Goal: Information Seeking & Learning: Learn about a topic

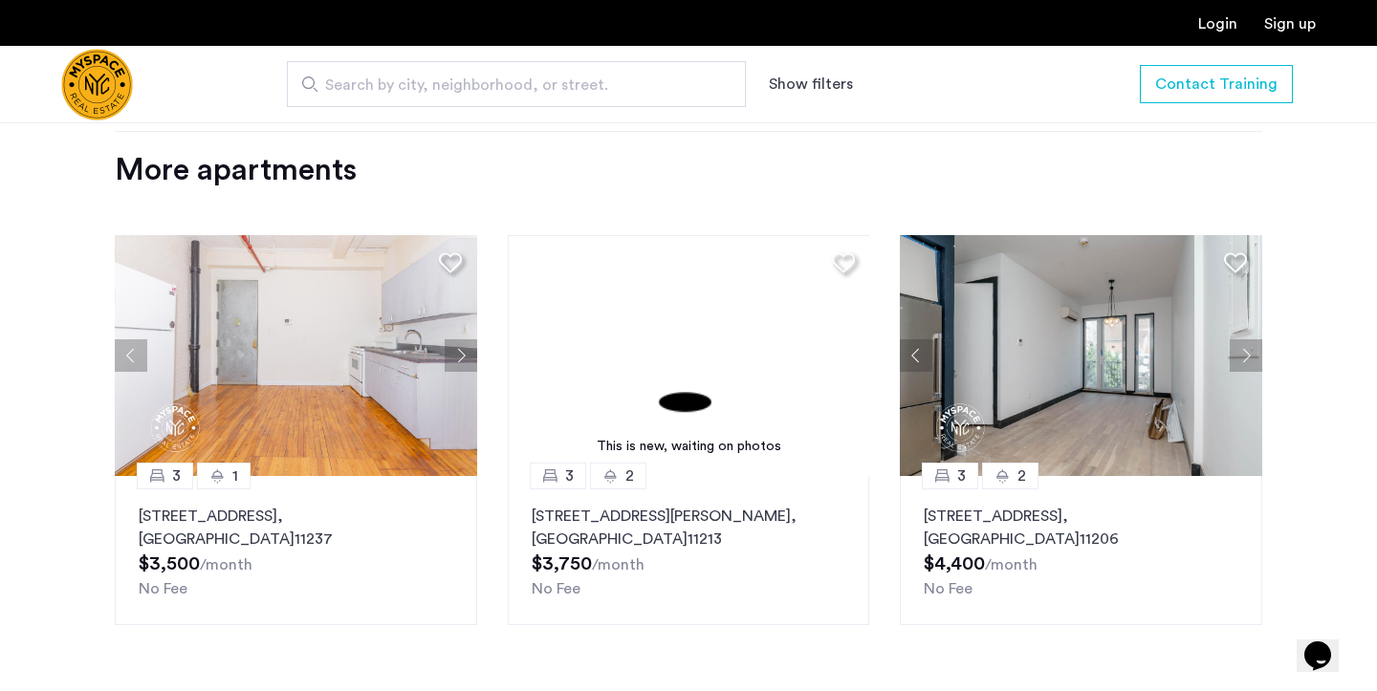
scroll to position [1927, 0]
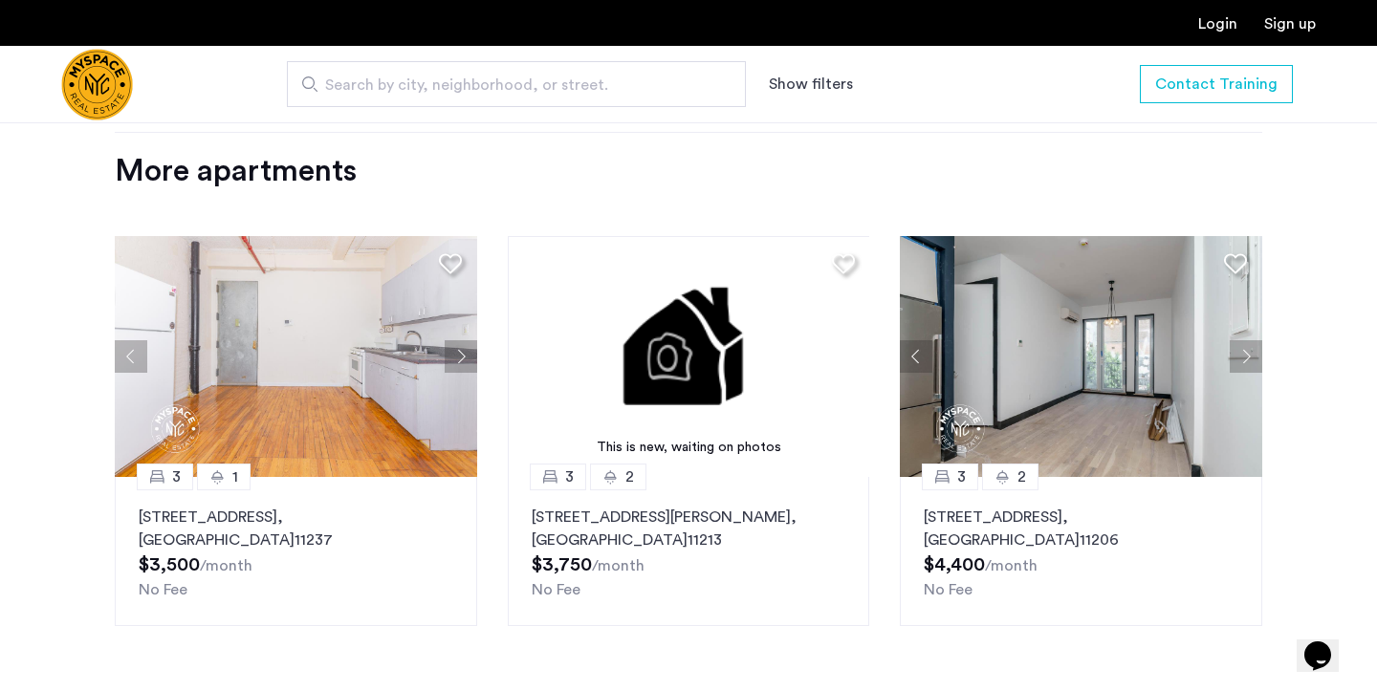
click at [377, 521] on p "[STREET_ADDRESS]" at bounding box center [296, 529] width 315 height 46
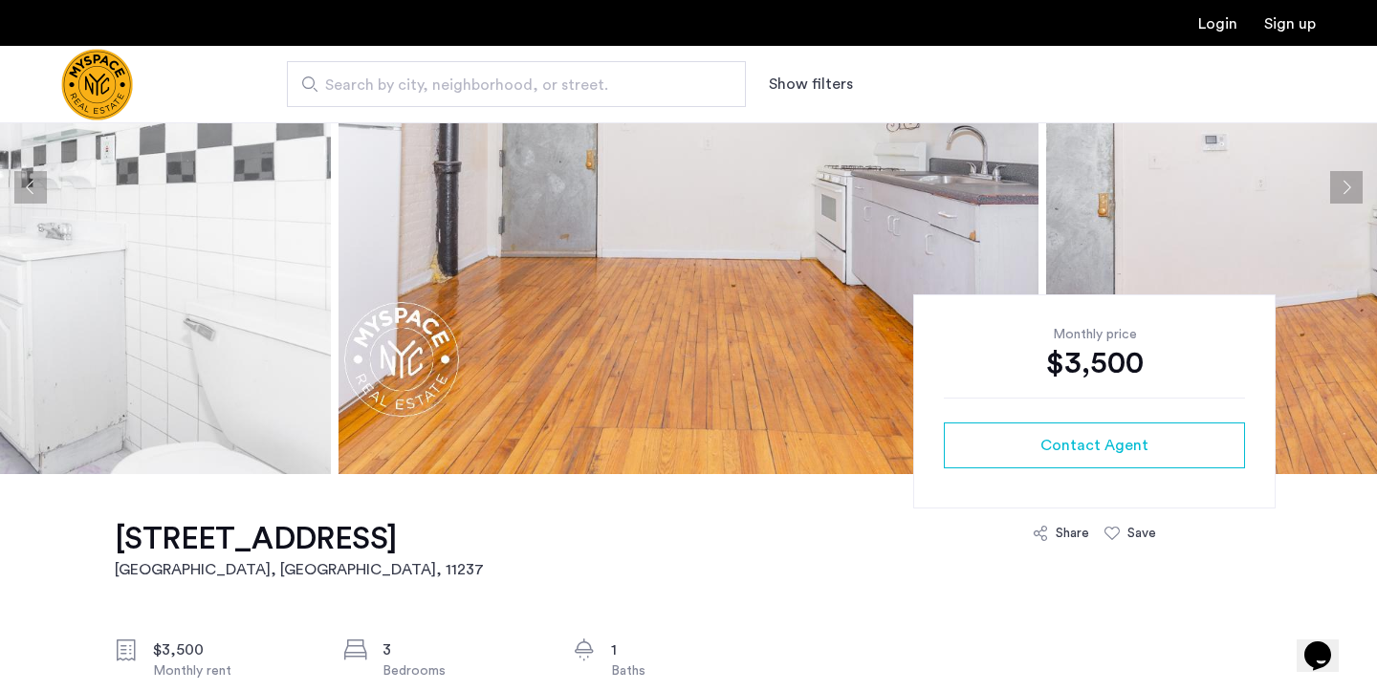
scroll to position [215, 0]
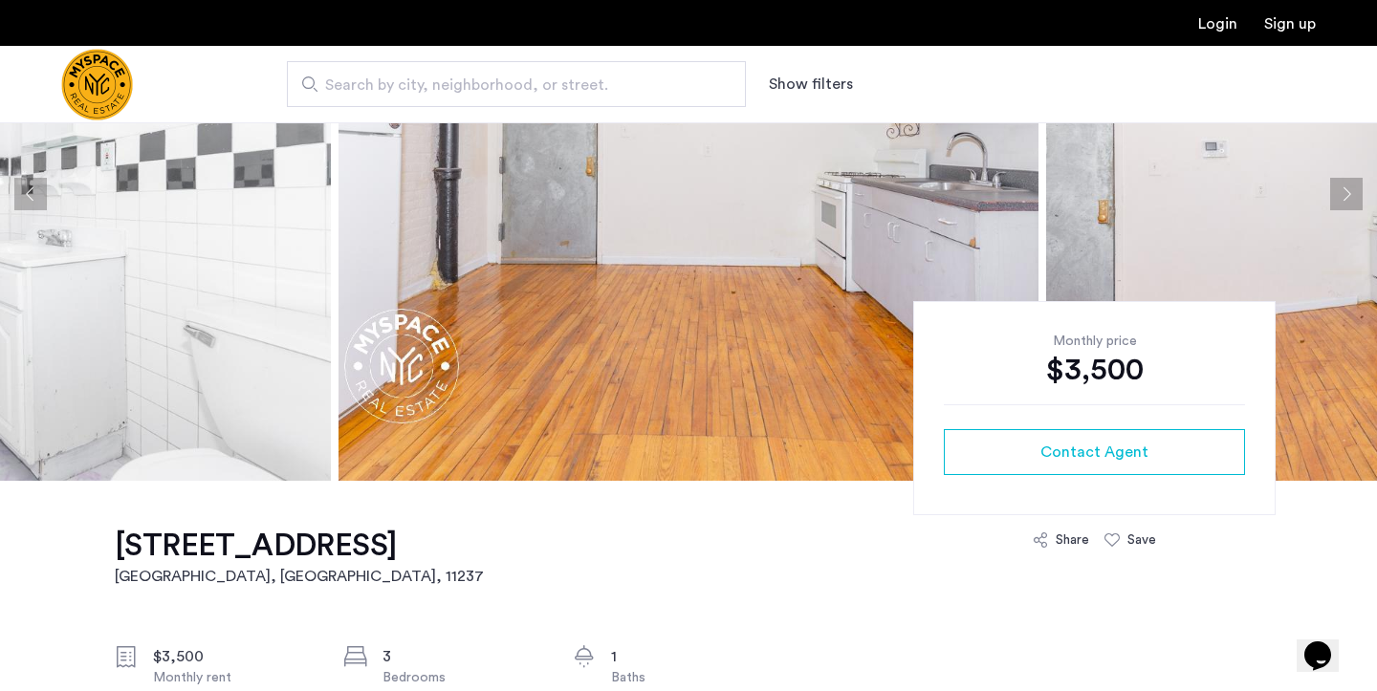
click at [549, 250] on img at bounding box center [688, 194] width 700 height 574
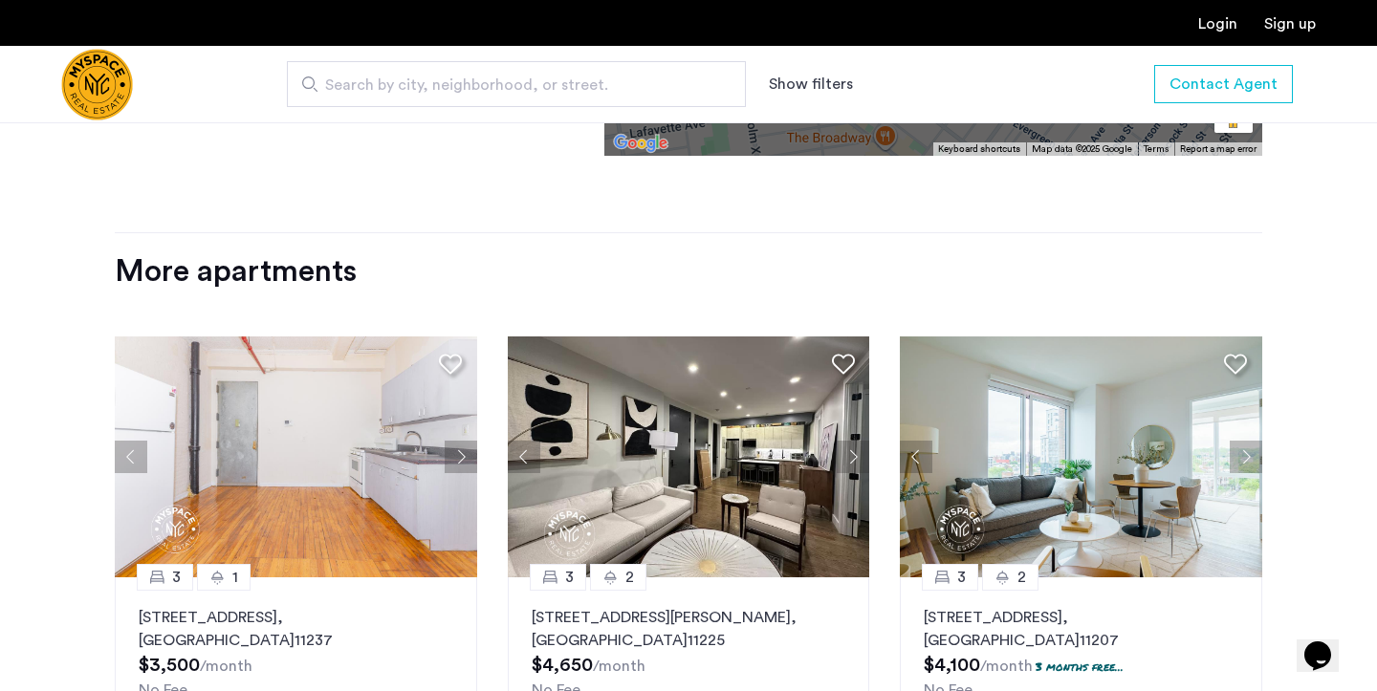
scroll to position [1985, 0]
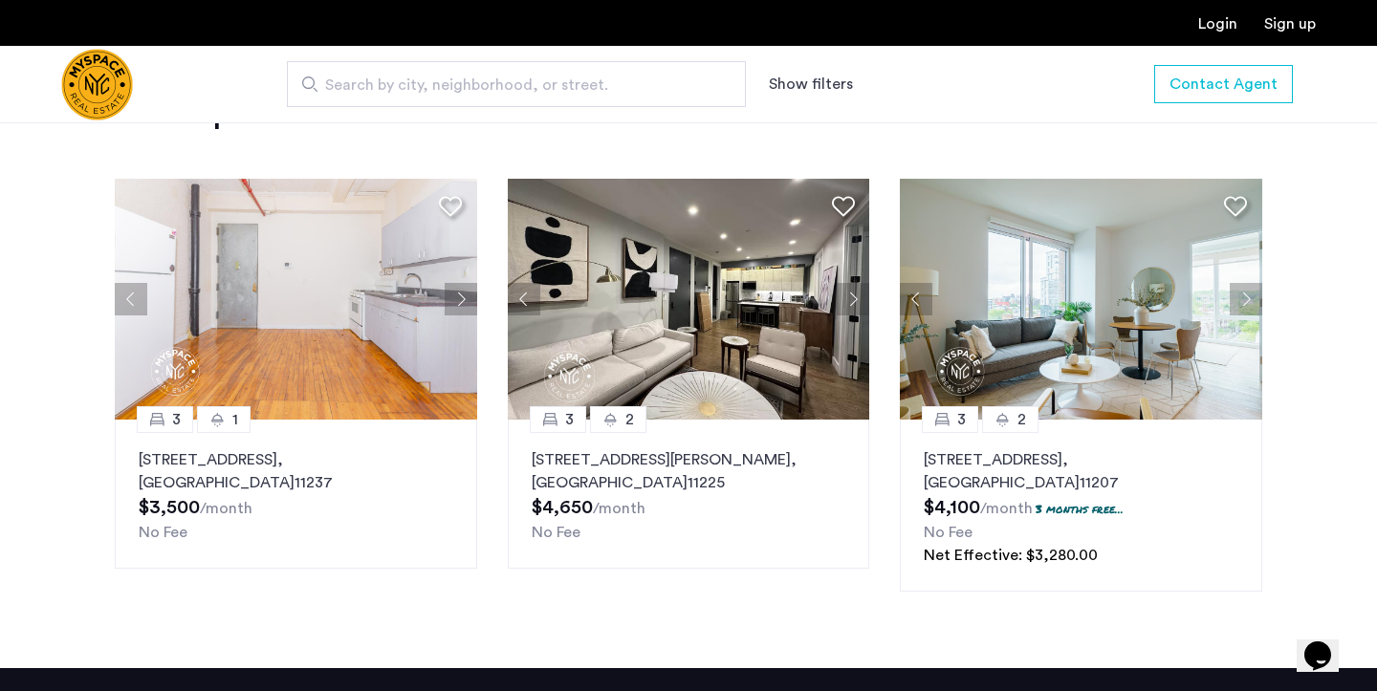
click at [91, 75] on img "Cazamio Logo" at bounding box center [97, 85] width 72 height 72
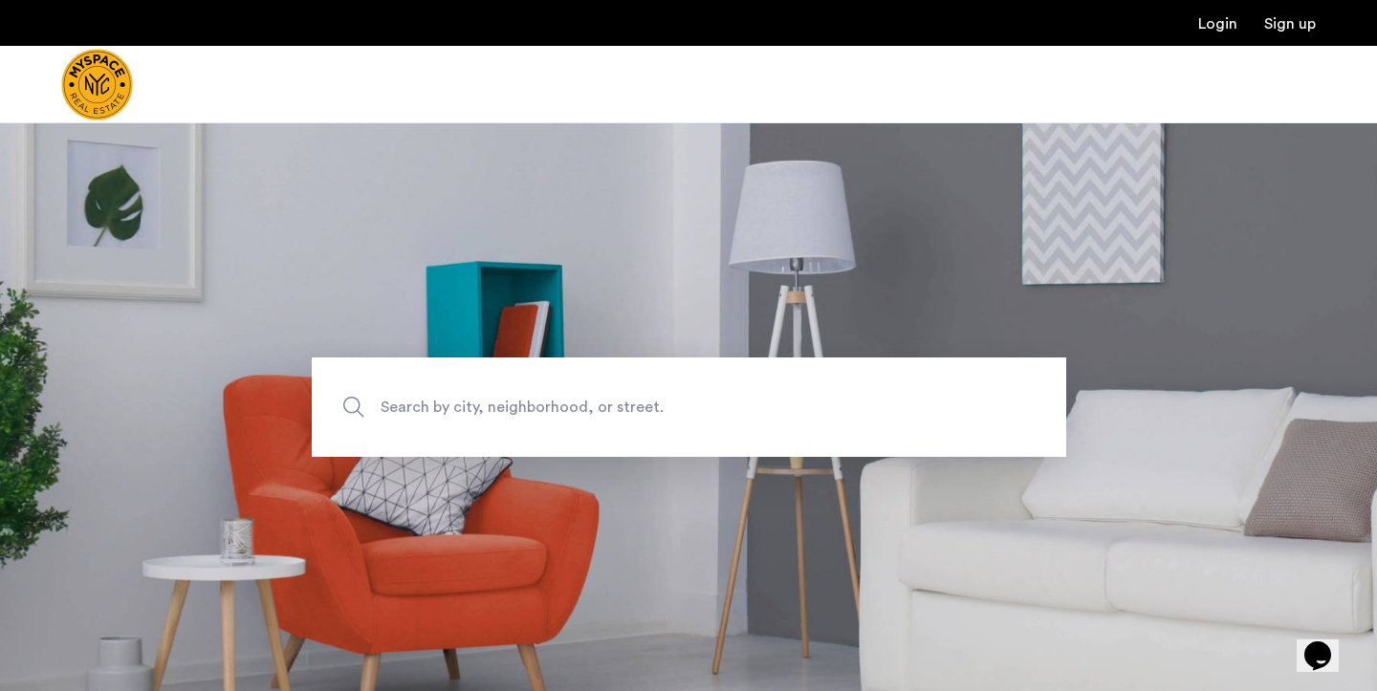
click at [532, 399] on span "Search by city, neighborhood, or street." at bounding box center [644, 407] width 528 height 26
click at [532, 399] on input "Search by city, neighborhood, or street." at bounding box center [689, 407] width 754 height 99
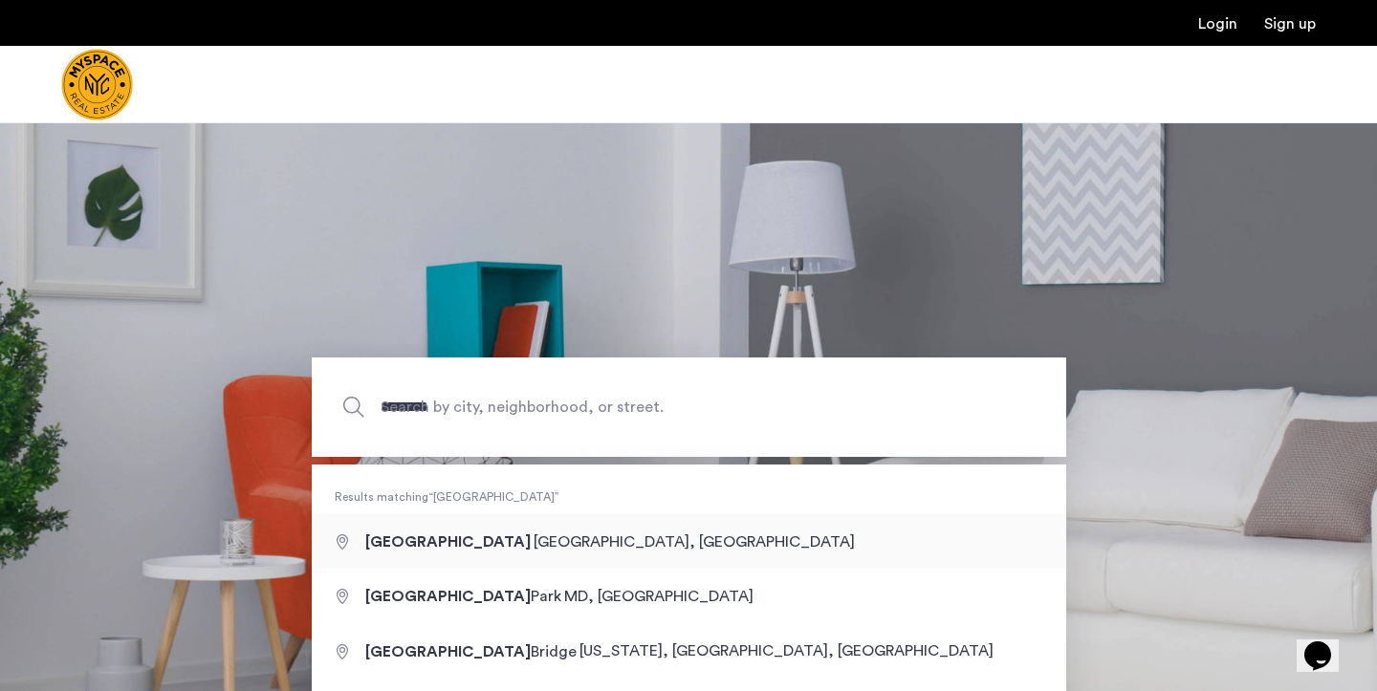
type input "**********"
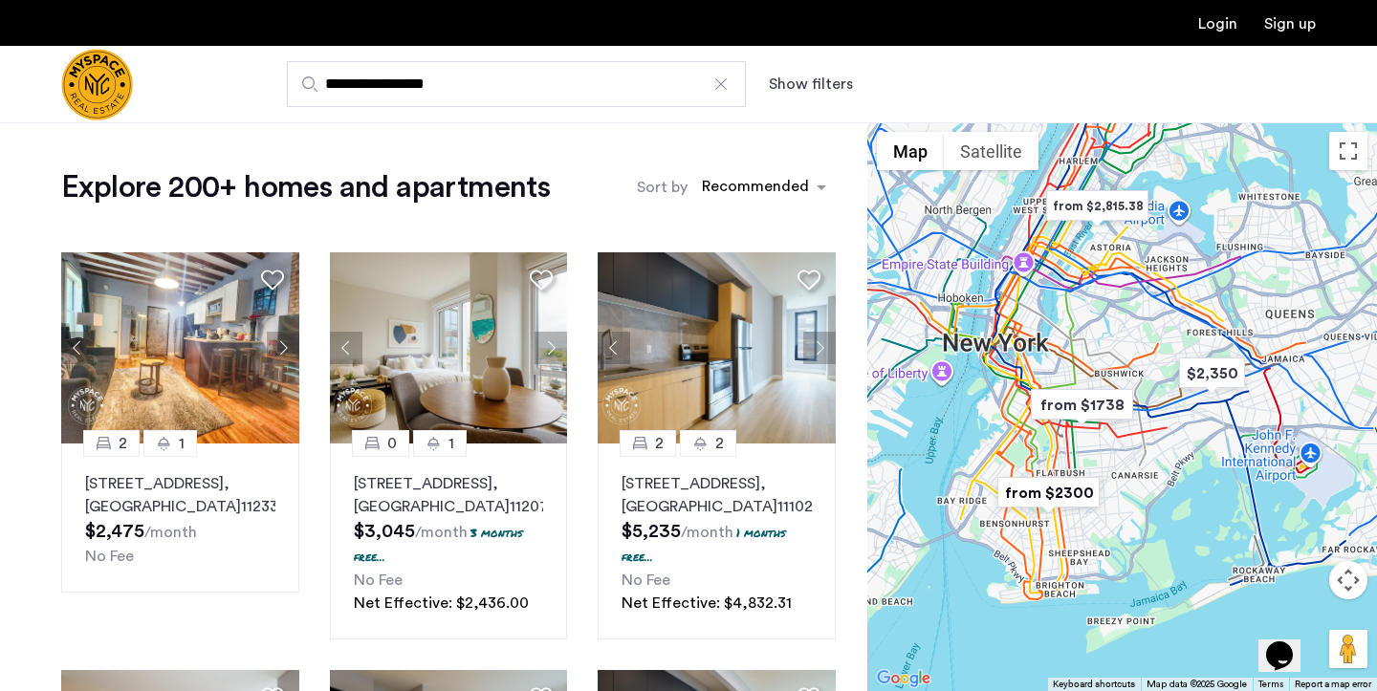
click at [809, 78] on button "Show filters" at bounding box center [811, 84] width 84 height 23
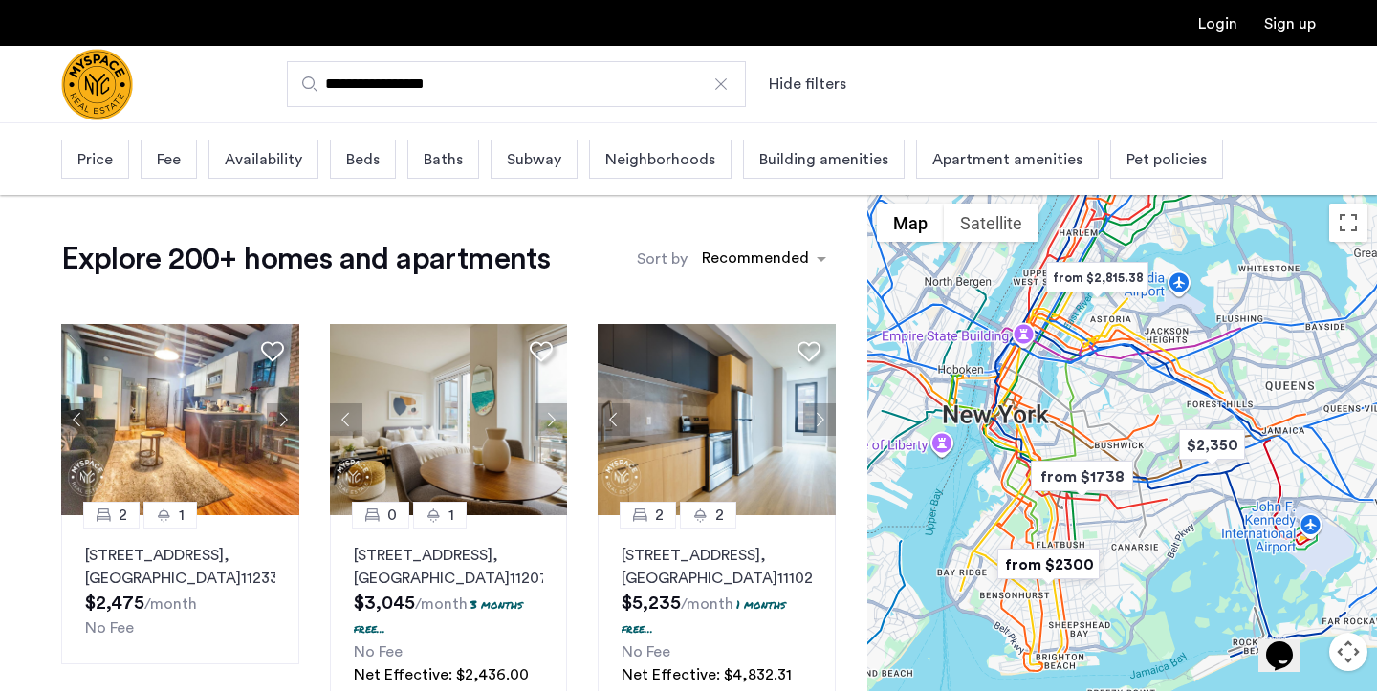
click at [365, 163] on span "Beds" at bounding box center [362, 159] width 33 height 23
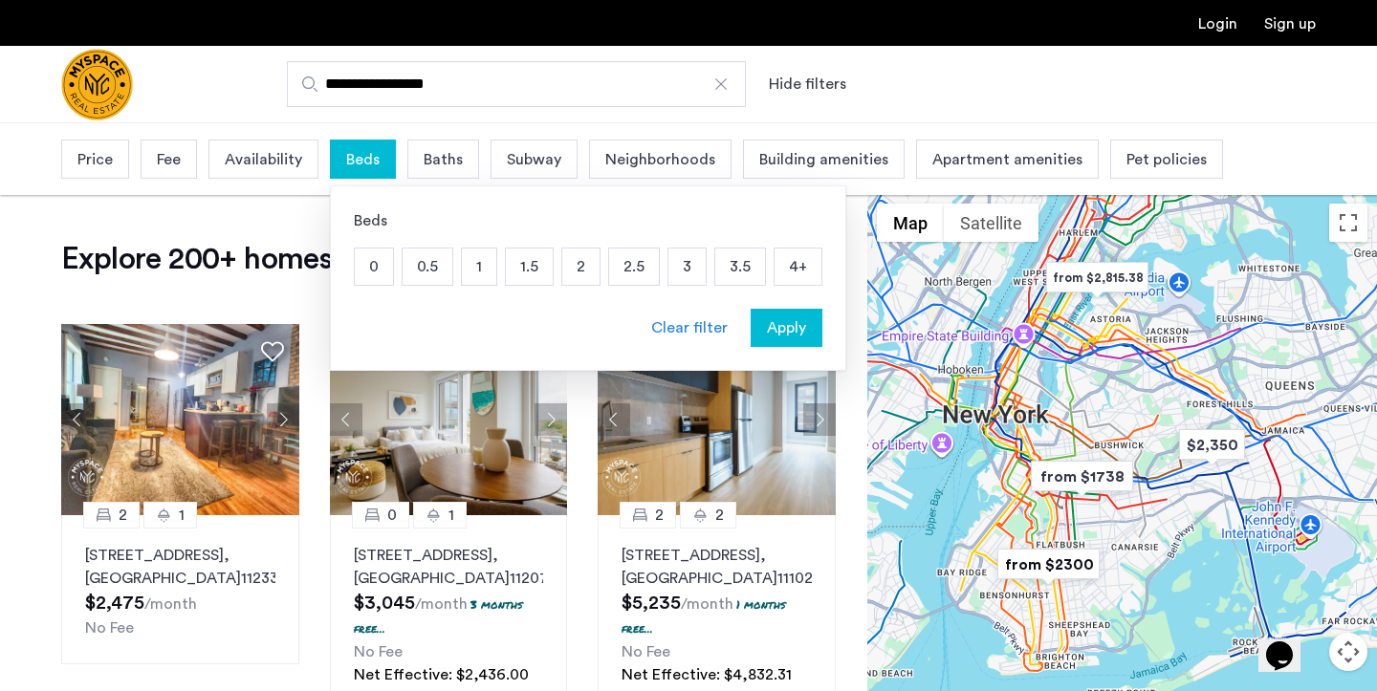
click at [478, 270] on p "1" at bounding box center [479, 267] width 34 height 36
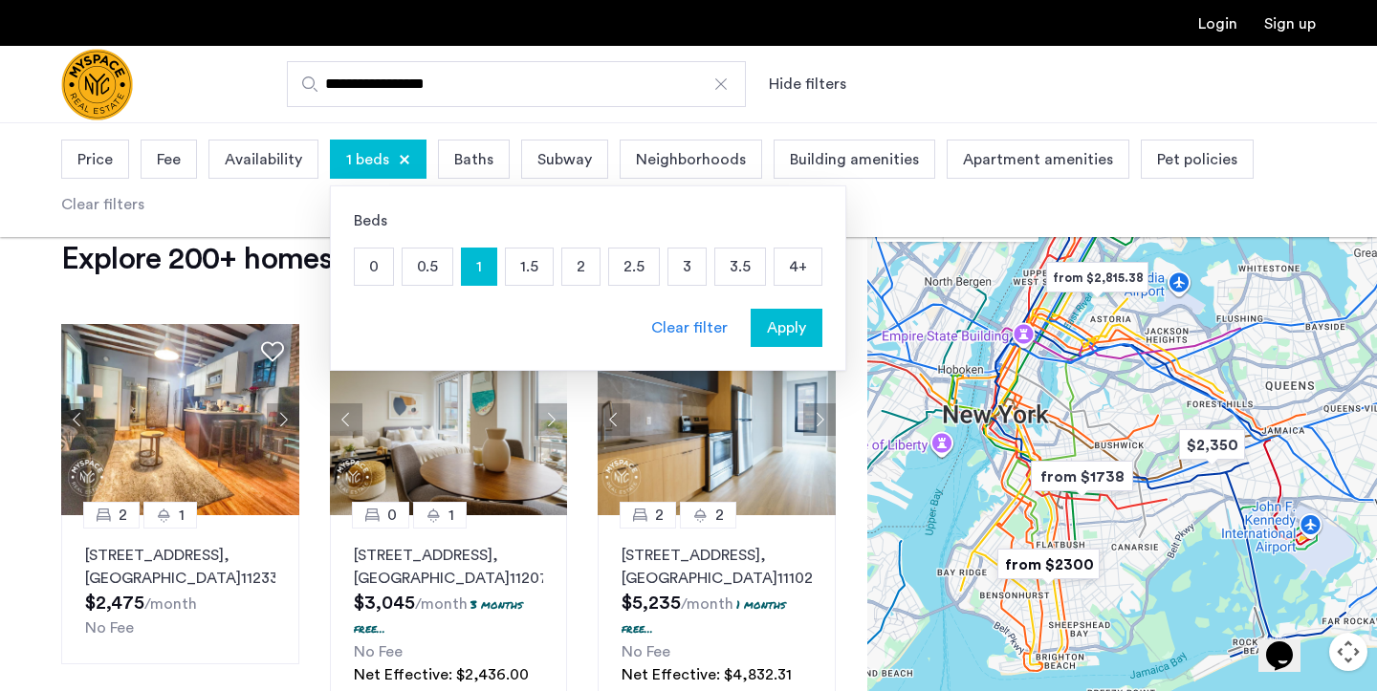
click at [799, 327] on span "Apply" at bounding box center [786, 327] width 39 height 23
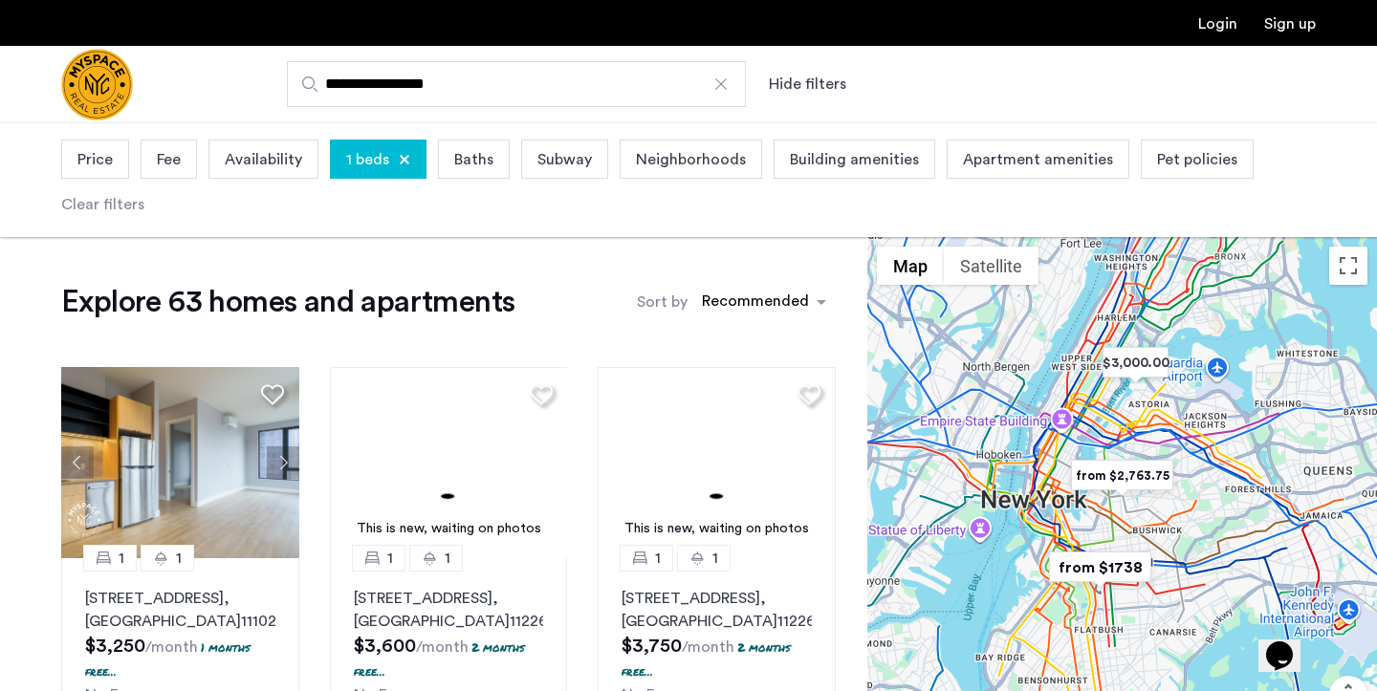
click at [94, 166] on span "Price" at bounding box center [94, 159] width 35 height 23
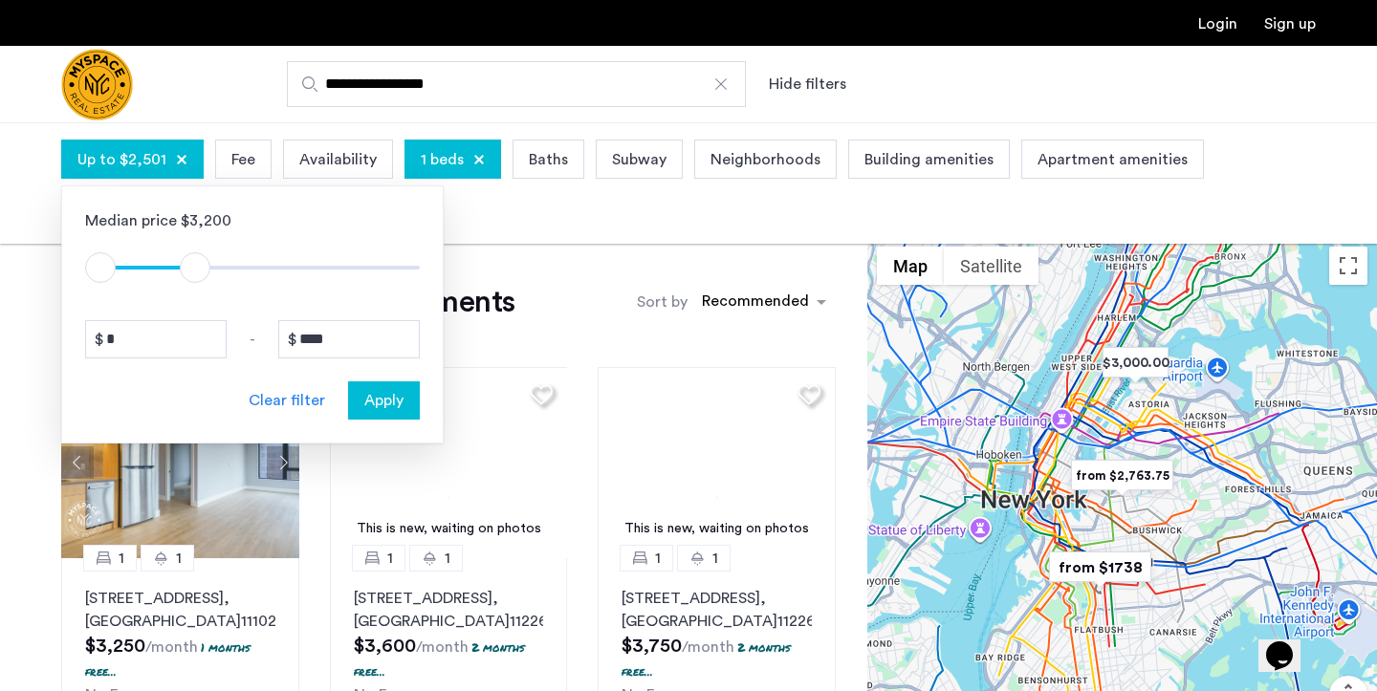
drag, startPoint x: 409, startPoint y: 263, endPoint x: 195, endPoint y: 268, distance: 214.2
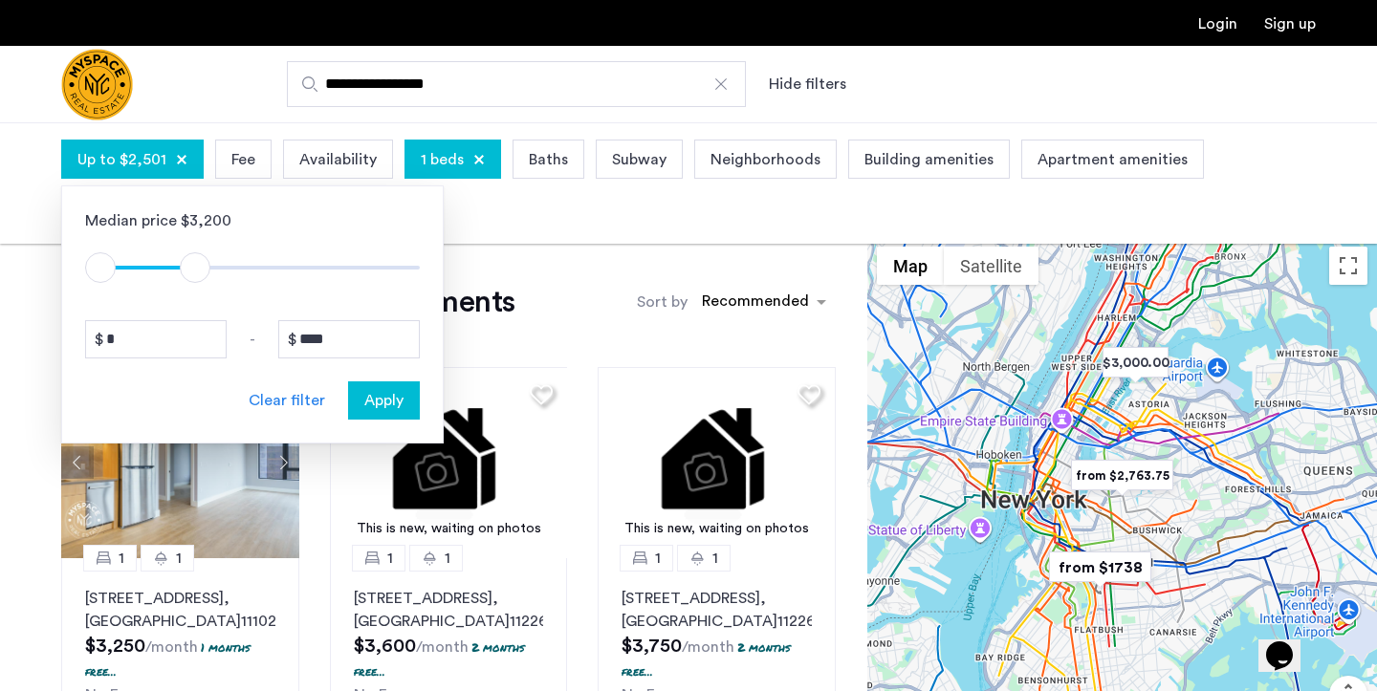
click at [195, 268] on span "ngx-slider-max" at bounding box center [195, 267] width 31 height 31
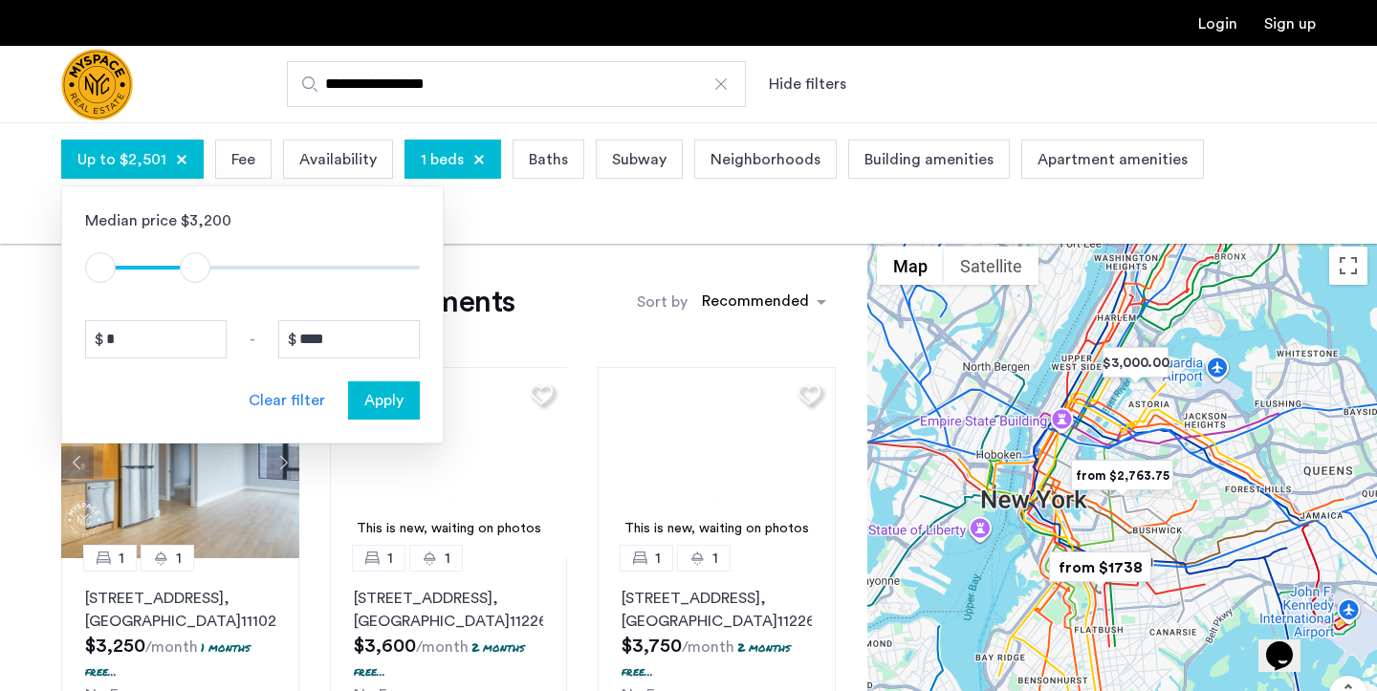
type input "****"
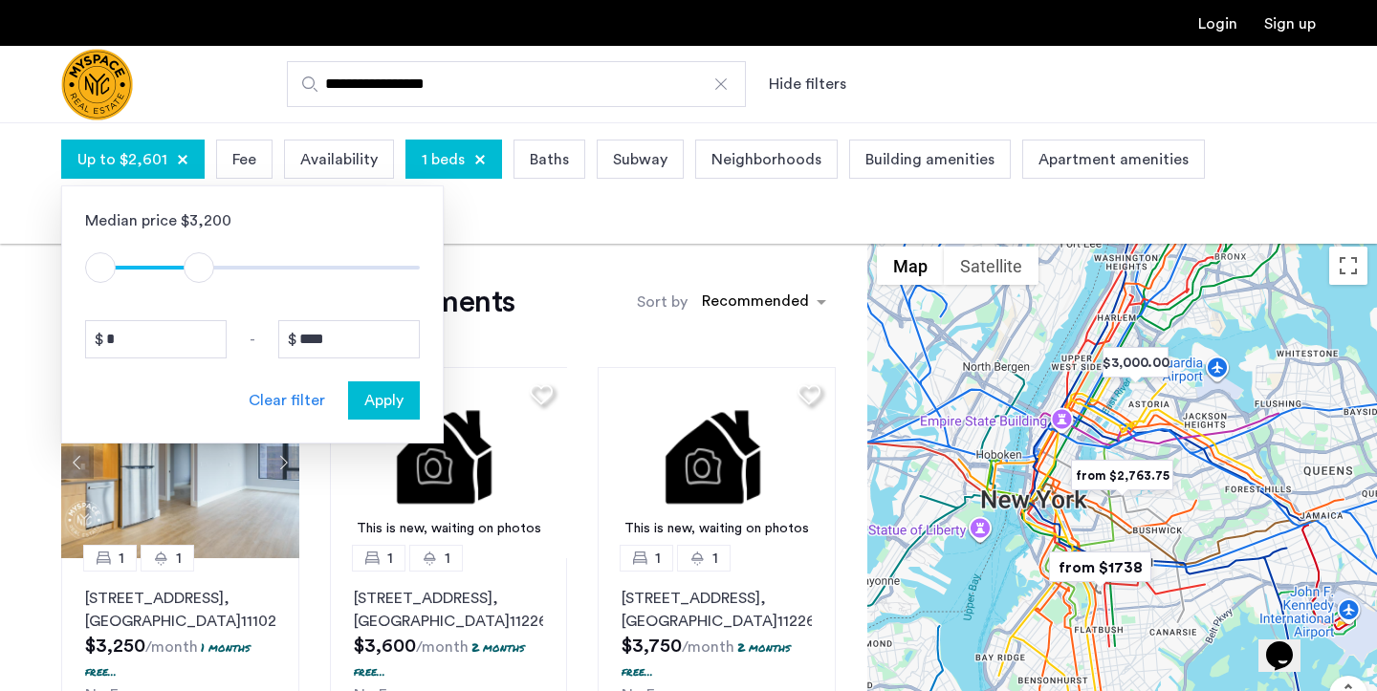
click at [199, 260] on span "ngx-slider-max" at bounding box center [199, 267] width 31 height 31
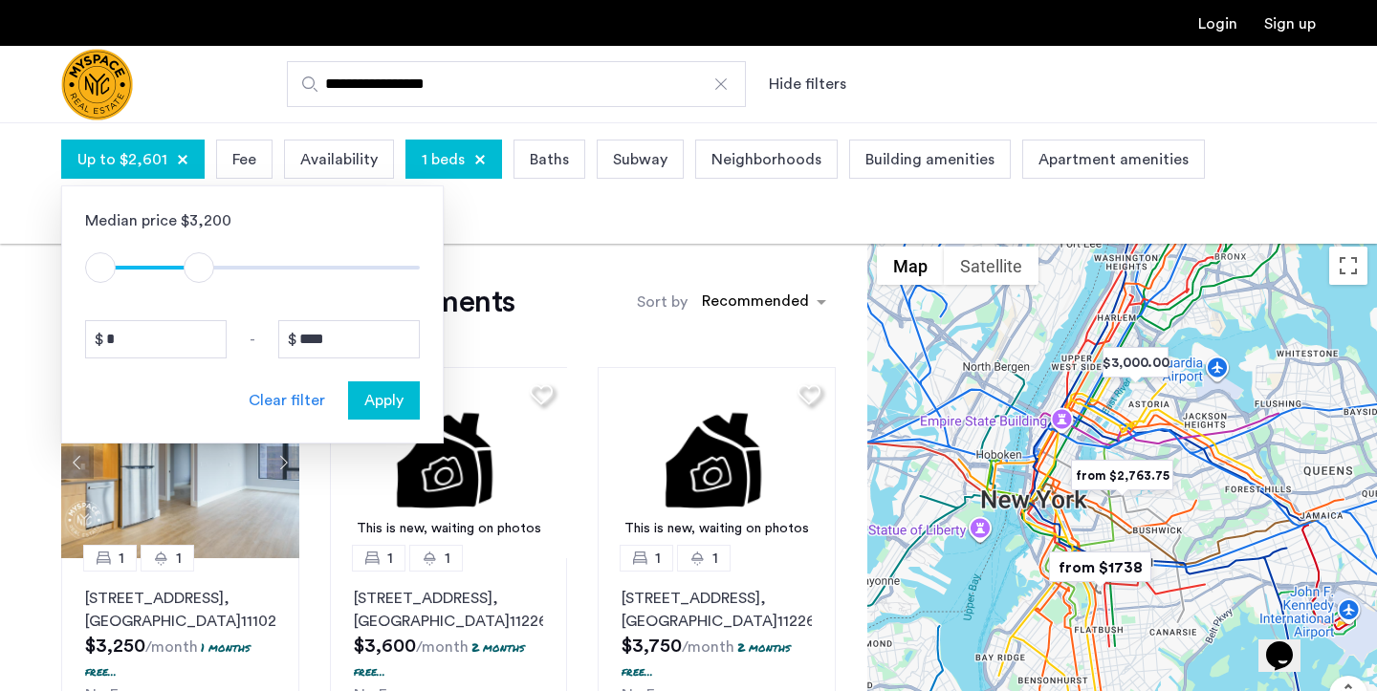
click at [382, 409] on span "Apply" at bounding box center [383, 400] width 39 height 23
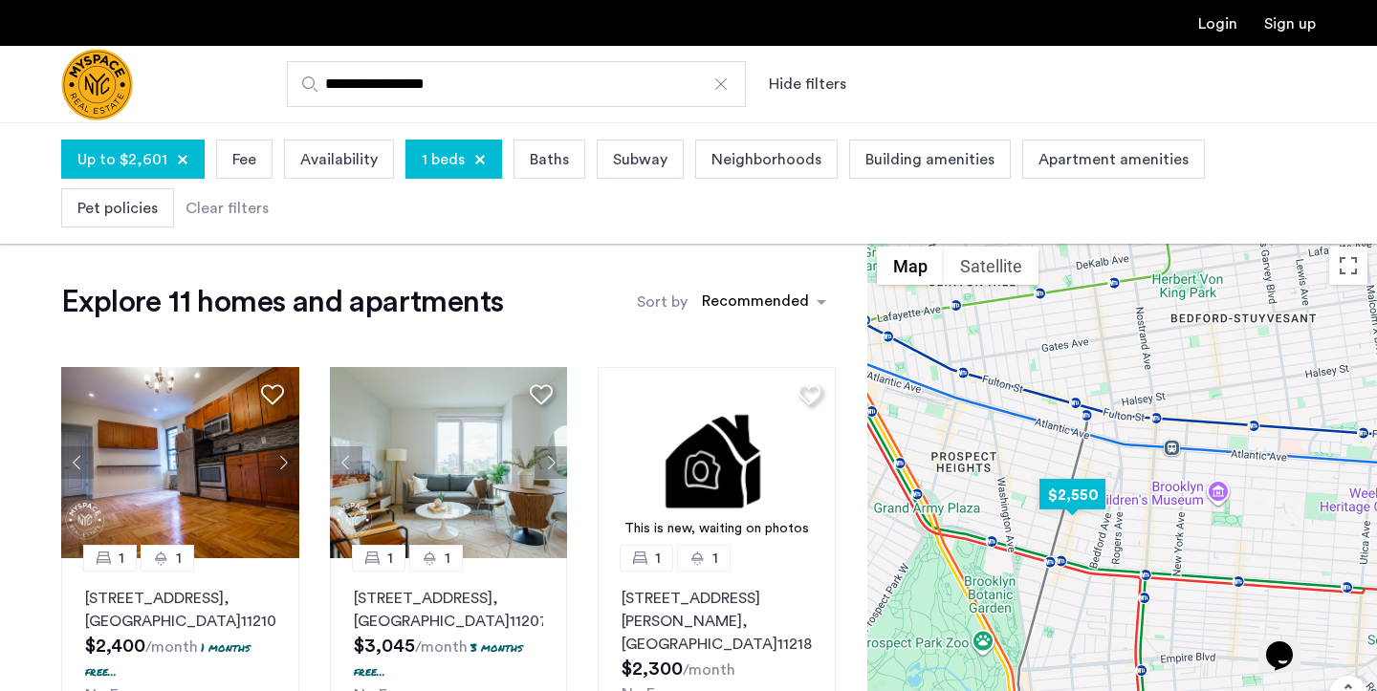
click at [1078, 501] on img "$2,550" at bounding box center [1072, 494] width 81 height 43
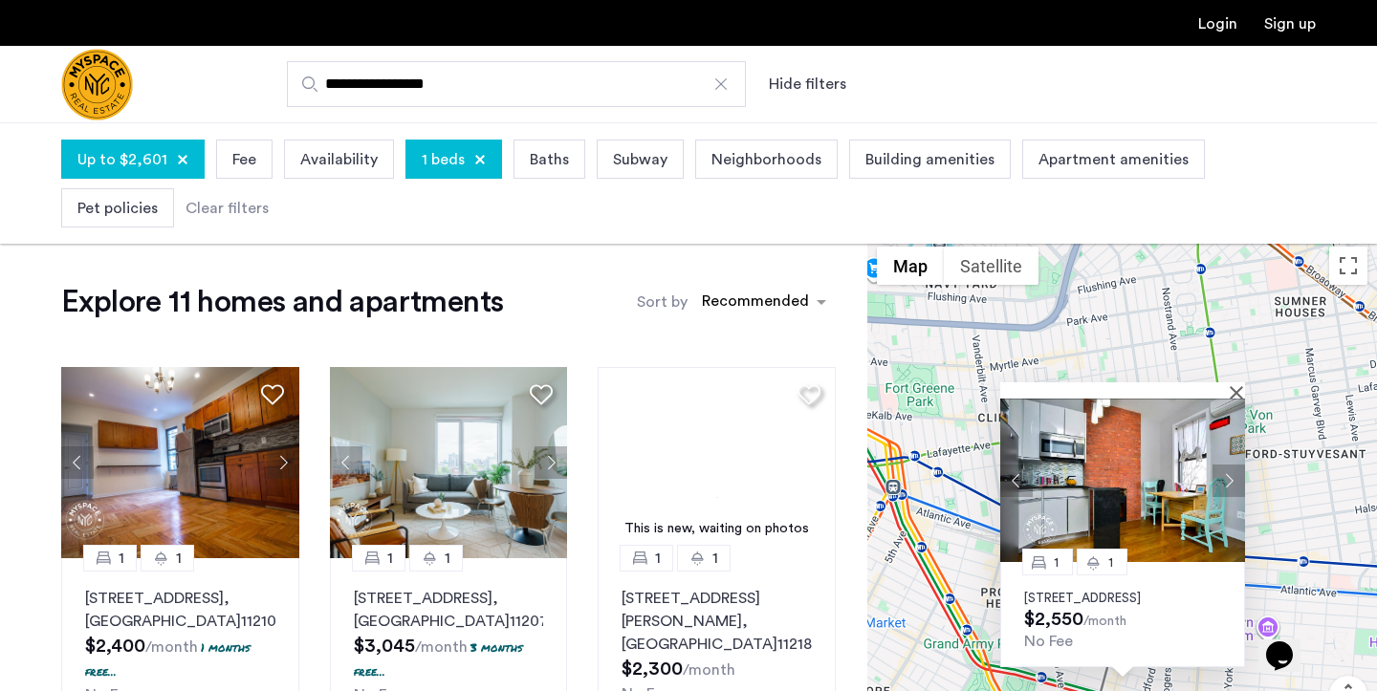
click at [1118, 591] on p "728 Franklin Ave, Unit 4B, Brooklyn, NY 11238" at bounding box center [1122, 598] width 197 height 15
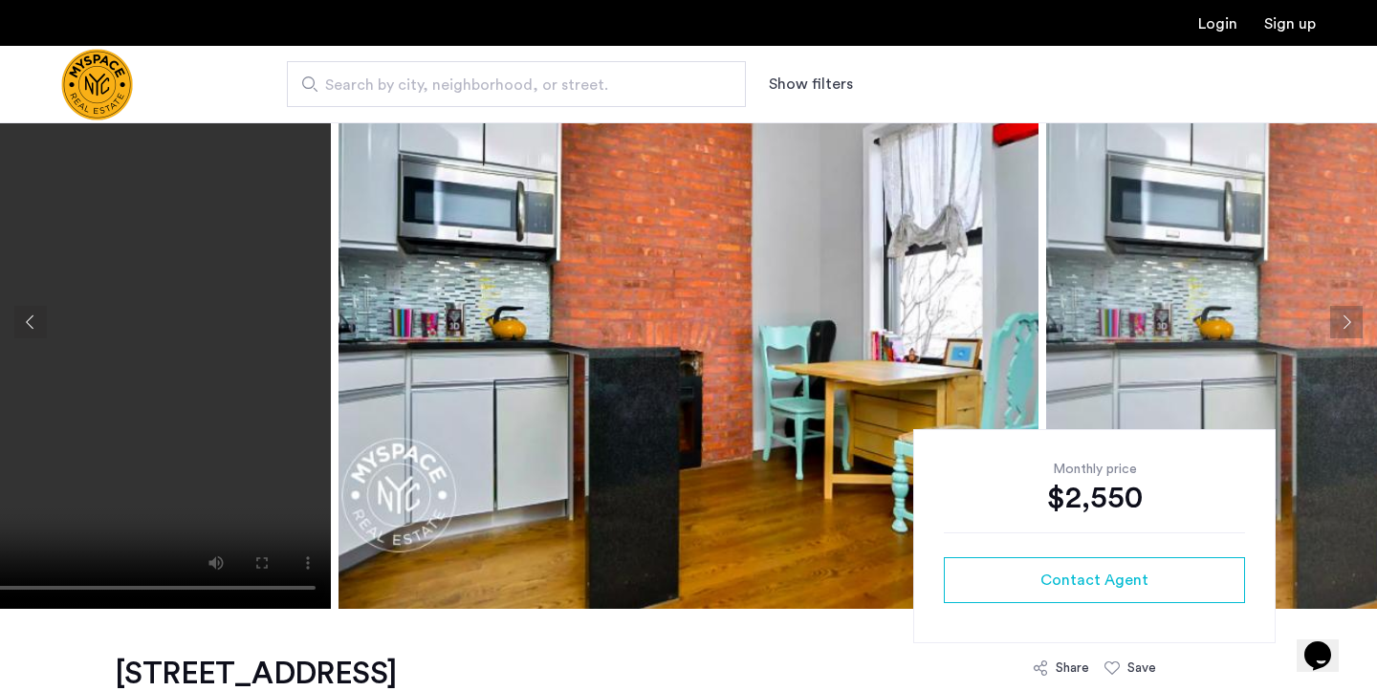
scroll to position [96, 0]
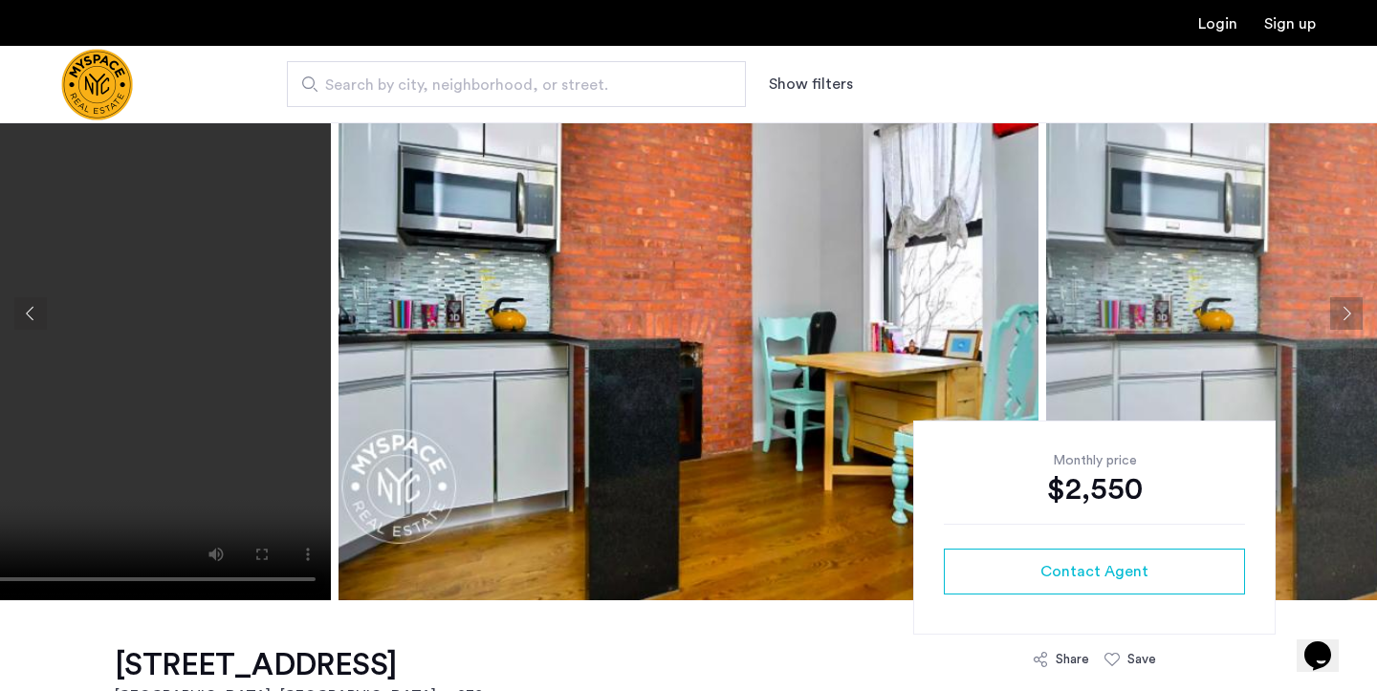
click at [1345, 315] on button "Next apartment" at bounding box center [1346, 313] width 33 height 33
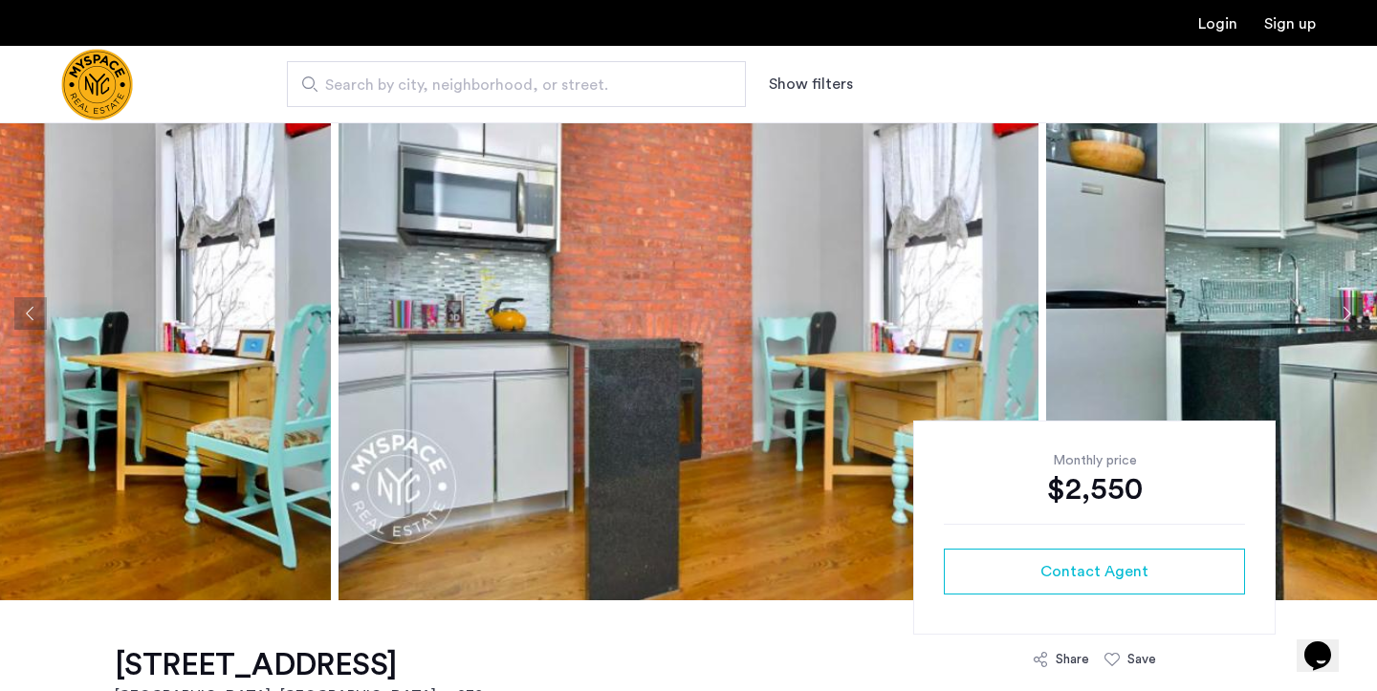
click at [1345, 315] on button "Next apartment" at bounding box center [1346, 313] width 33 height 33
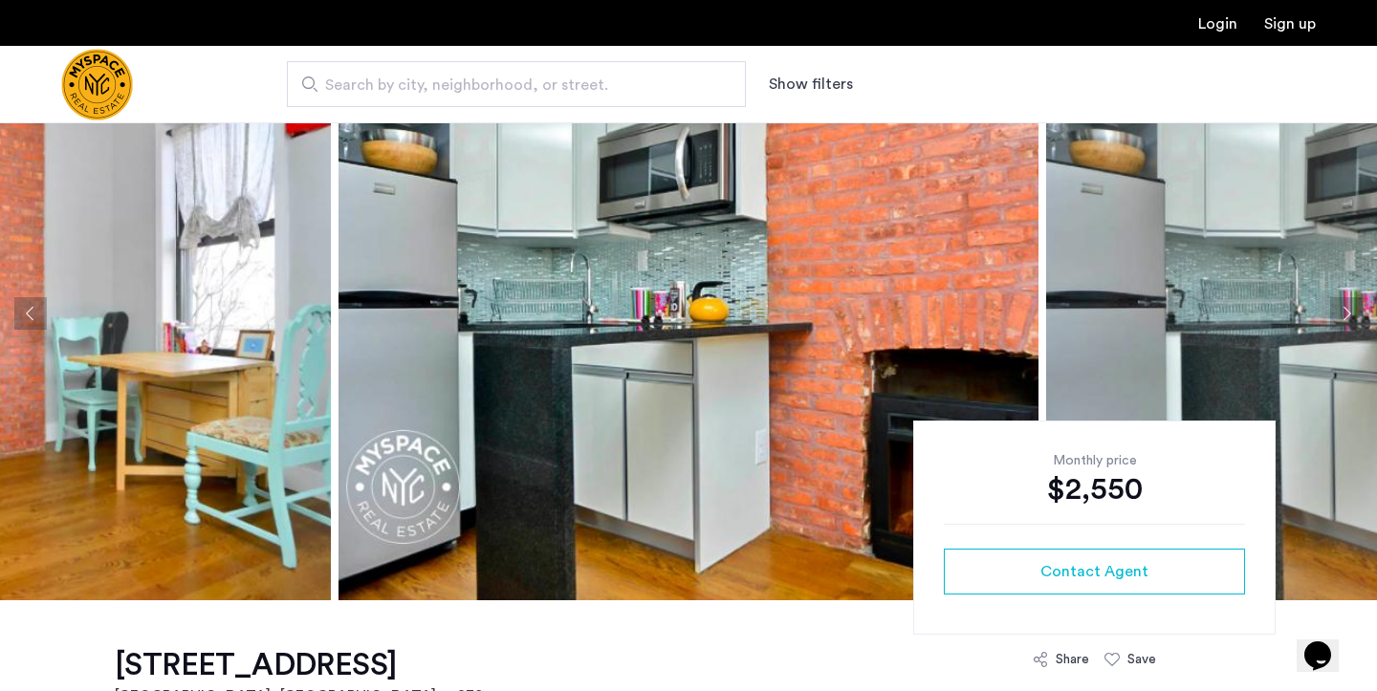
click at [1345, 315] on button "Next apartment" at bounding box center [1346, 313] width 33 height 33
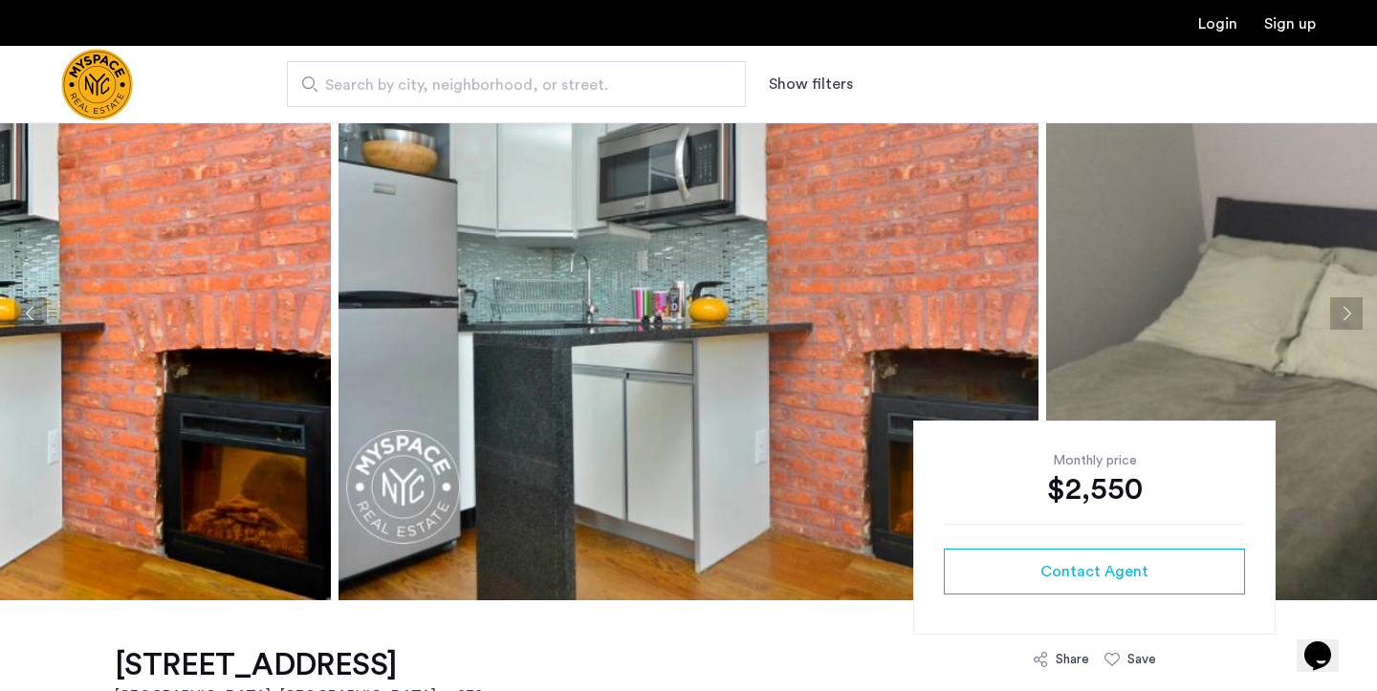
click at [1345, 315] on button "Next apartment" at bounding box center [1346, 313] width 33 height 33
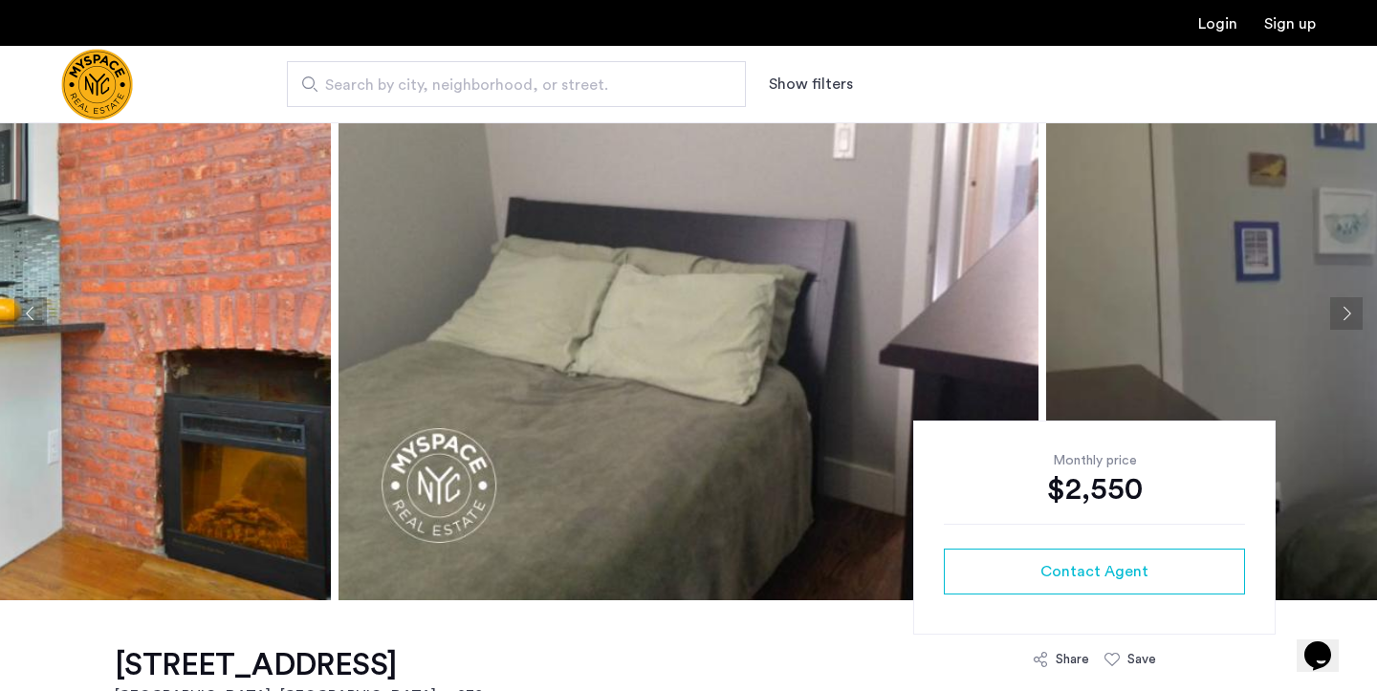
click at [1345, 315] on button "Next apartment" at bounding box center [1346, 313] width 33 height 33
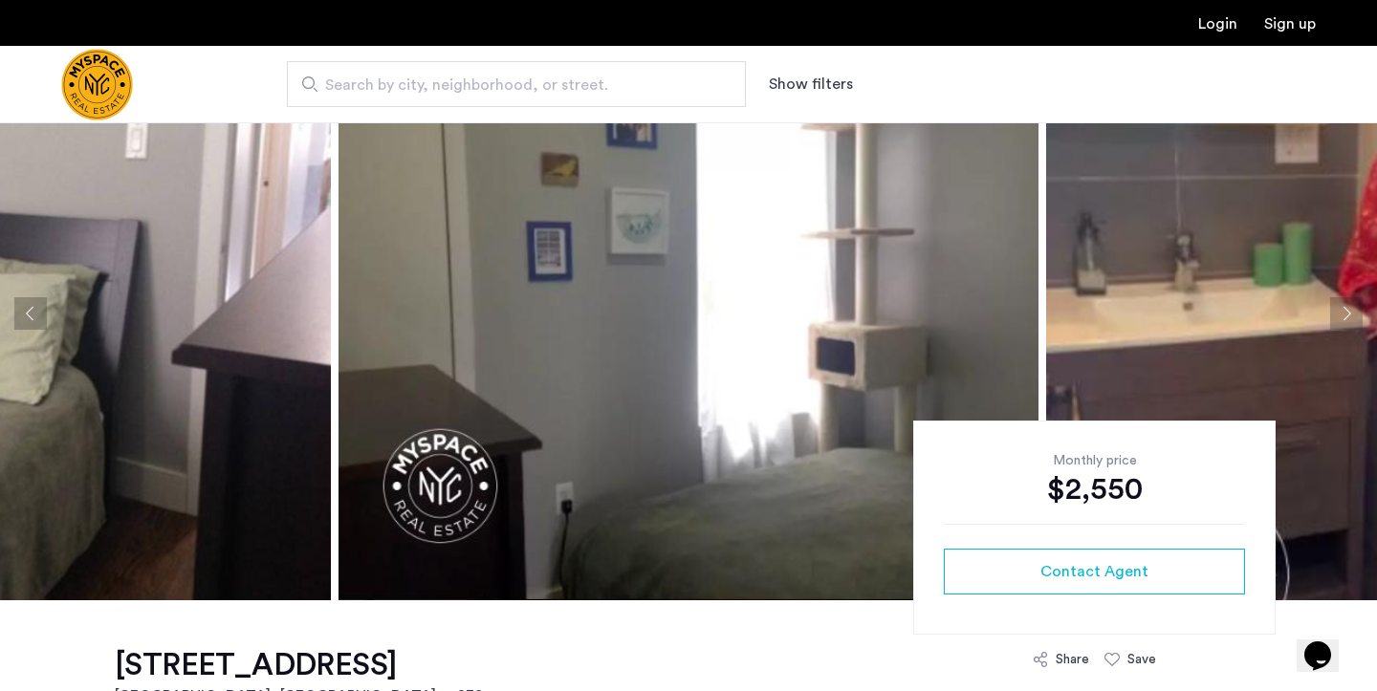
click at [1345, 315] on button "Next apartment" at bounding box center [1346, 313] width 33 height 33
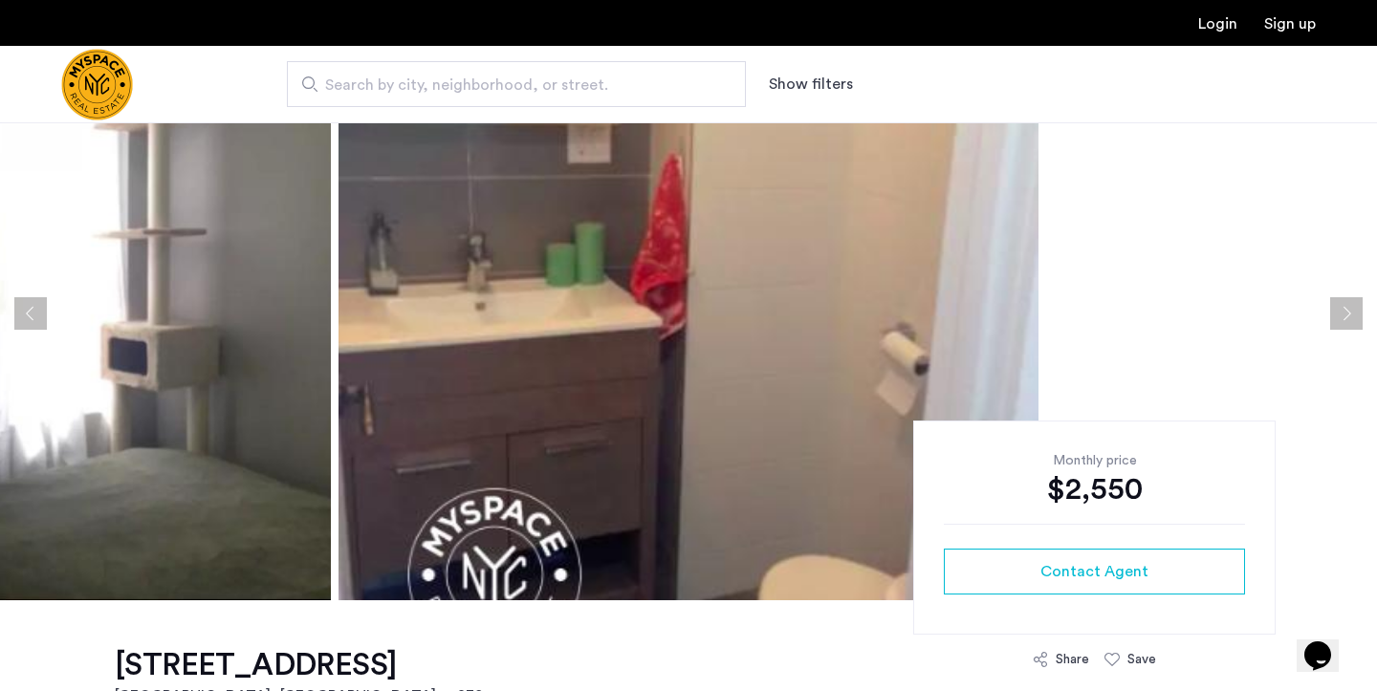
click at [1345, 315] on button "Next apartment" at bounding box center [1346, 313] width 33 height 33
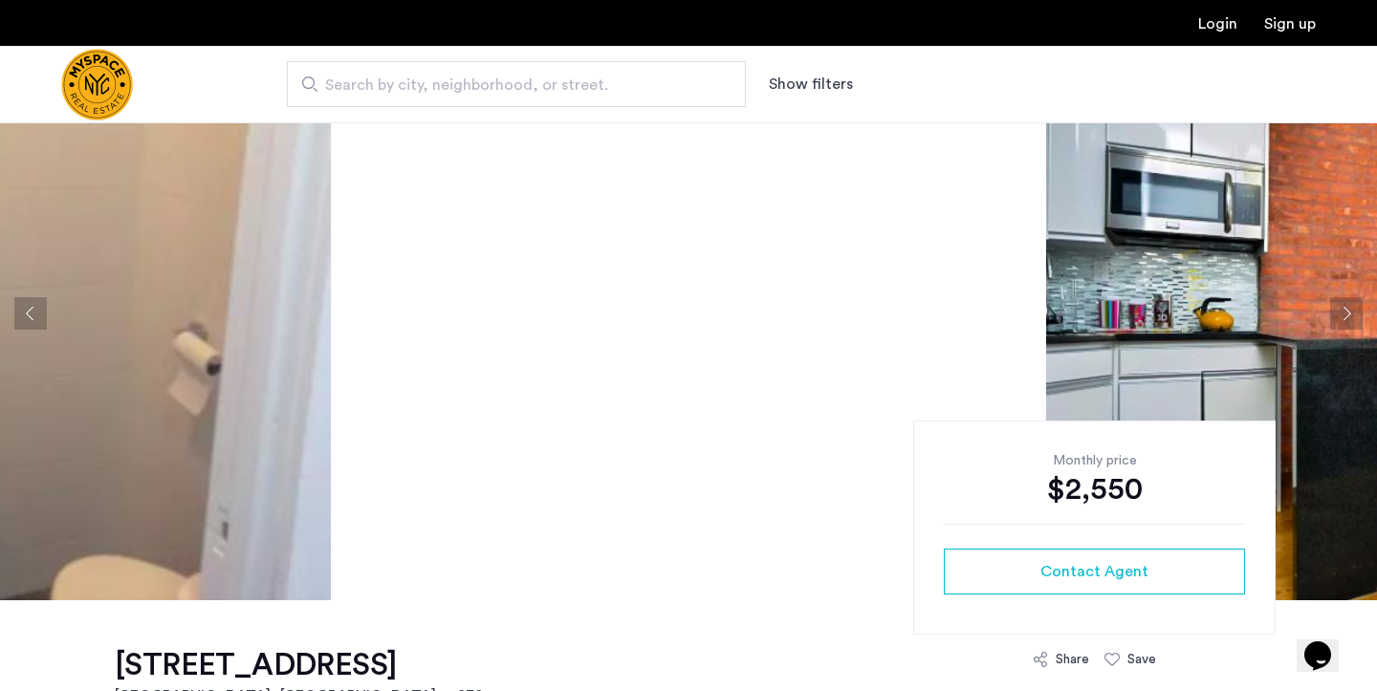
click at [1345, 315] on button "Next apartment" at bounding box center [1346, 313] width 33 height 33
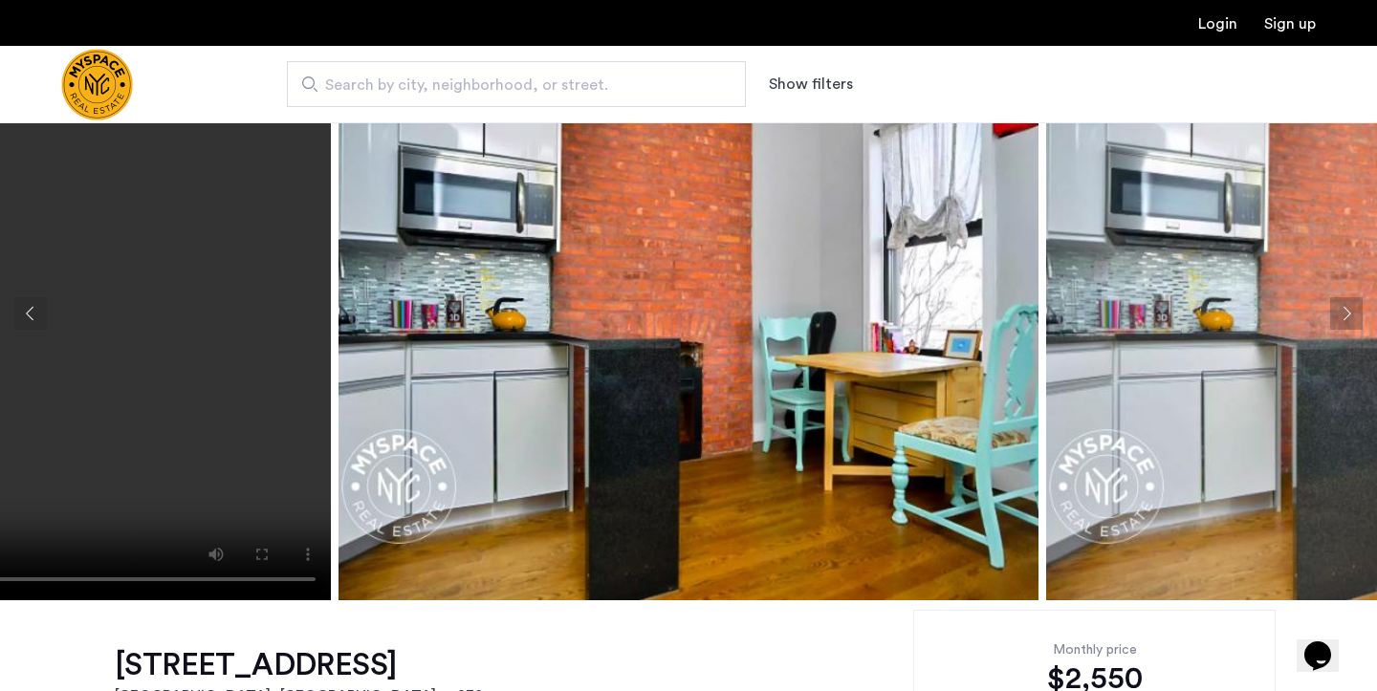
click at [29, 311] on button "Previous apartment" at bounding box center [30, 313] width 33 height 33
